Goal: Task Accomplishment & Management: Use online tool/utility

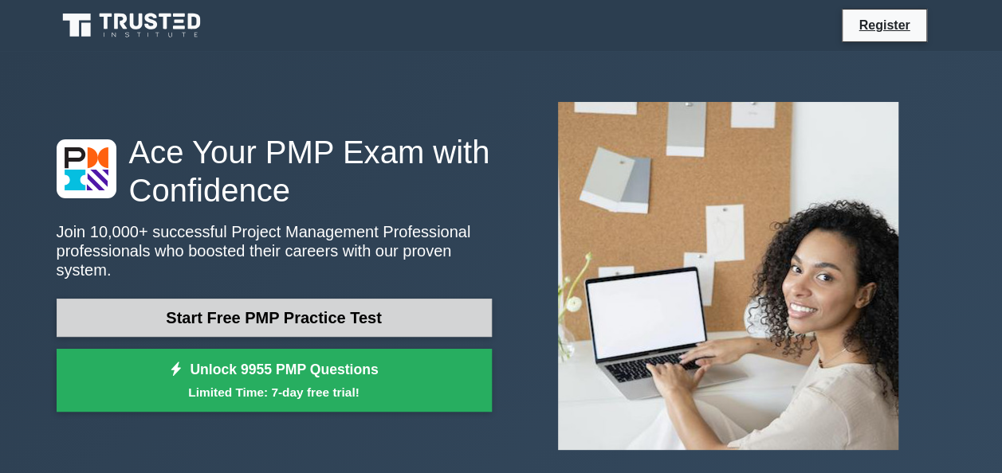
drag, startPoint x: 0, startPoint y: 0, endPoint x: 255, endPoint y: 302, distance: 395.3
click at [255, 302] on link "Start Free PMP Practice Test" at bounding box center [274, 318] width 435 height 38
